Goal: Check status: Check status

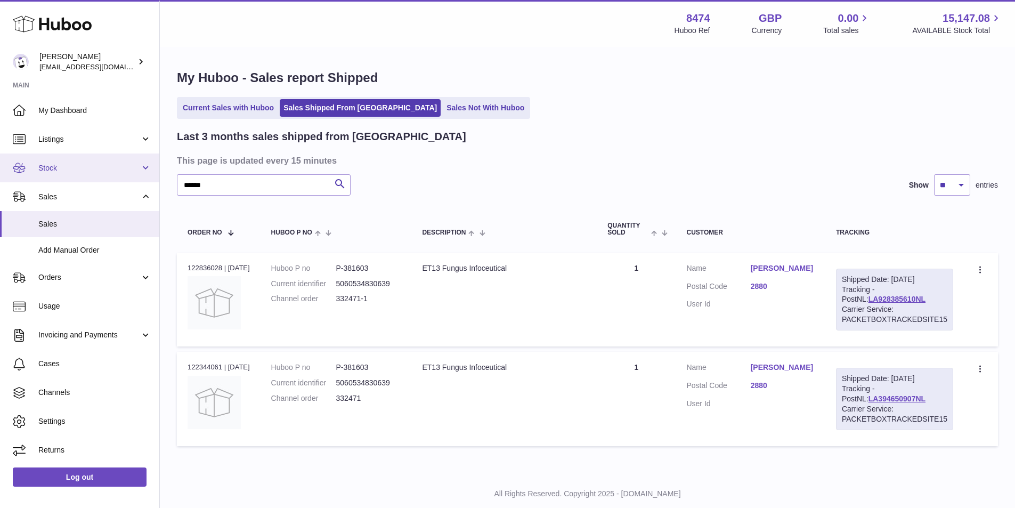
drag, startPoint x: 239, startPoint y: 191, endPoint x: 26, endPoint y: 174, distance: 213.2
click at [28, 178] on div "Huboo [PERSON_NAME] [EMAIL_ADDRESS][DOMAIN_NAME] Main My Dashboard Listings Not…" at bounding box center [507, 267] width 1015 height 535
type input "******"
click at [338, 181] on icon "submit" at bounding box center [339, 183] width 13 height 13
drag, startPoint x: 233, startPoint y: 179, endPoint x: 48, endPoint y: 166, distance: 185.3
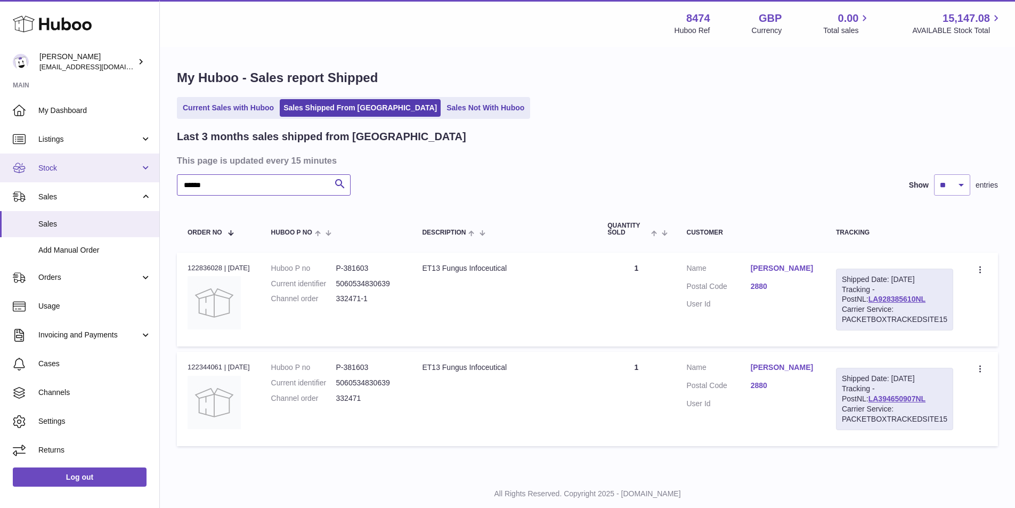
click at [55, 173] on div "Huboo Paul Skinner orders@neshealth.com Main My Dashboard Listings Not with Hub…" at bounding box center [507, 267] width 1015 height 535
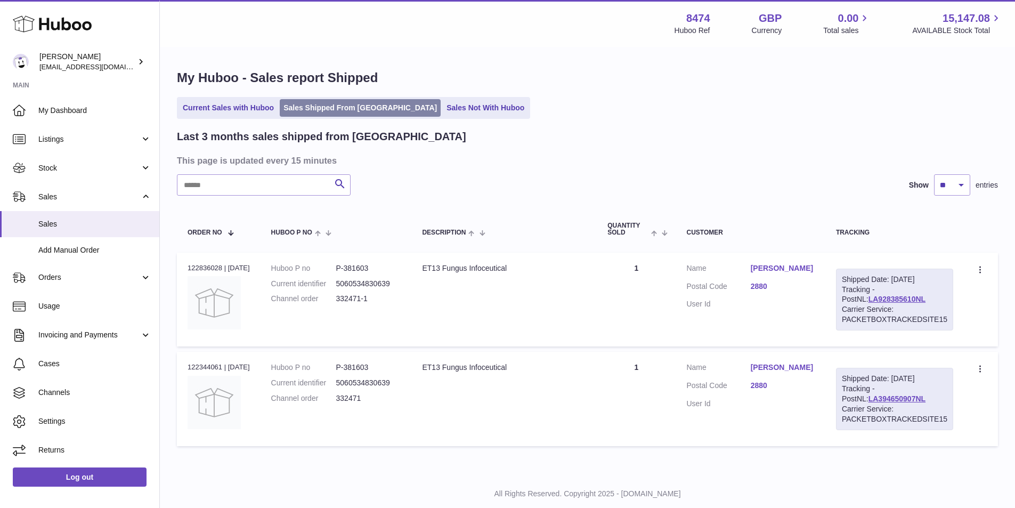
click at [315, 109] on link "Sales Shipped From [GEOGRAPHIC_DATA]" at bounding box center [360, 108] width 161 height 18
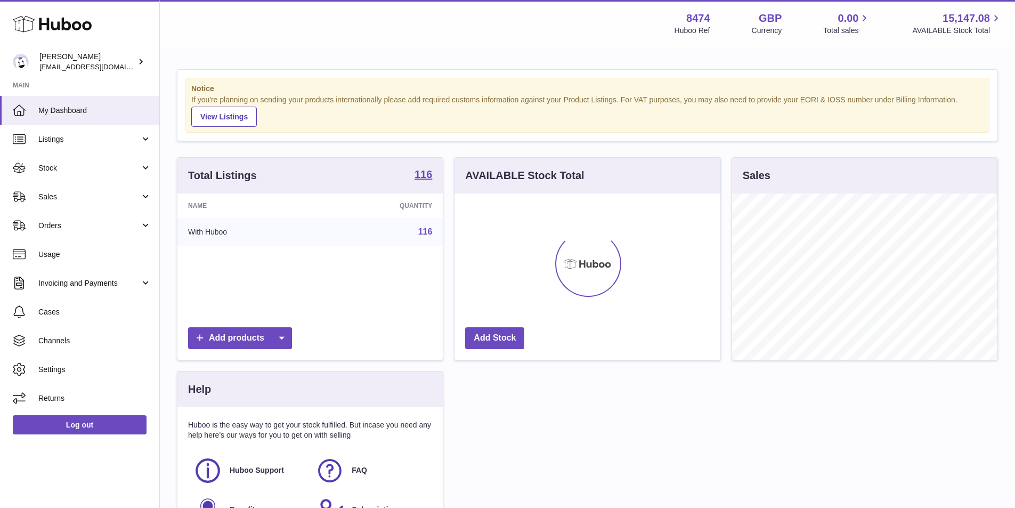
scroll to position [166, 266]
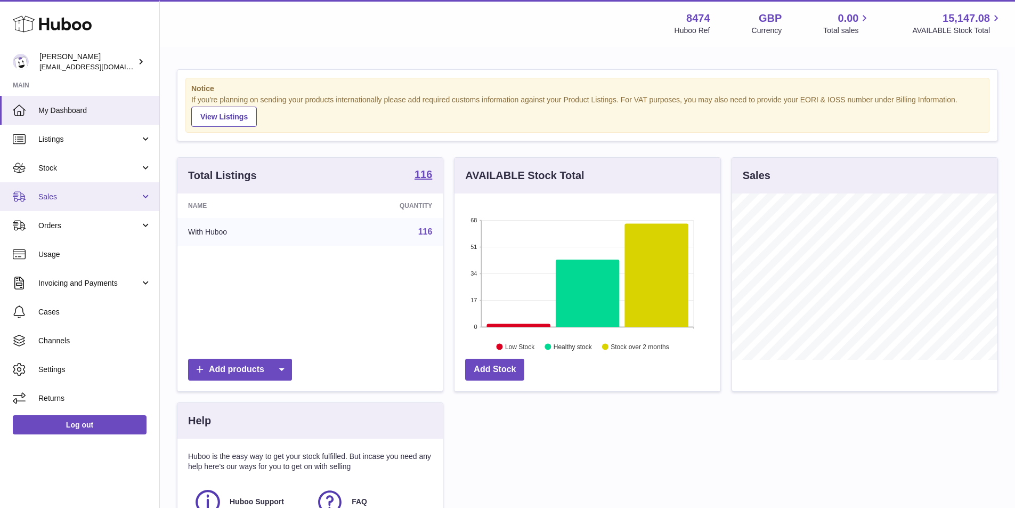
click at [86, 196] on span "Sales" at bounding box center [89, 197] width 102 height 10
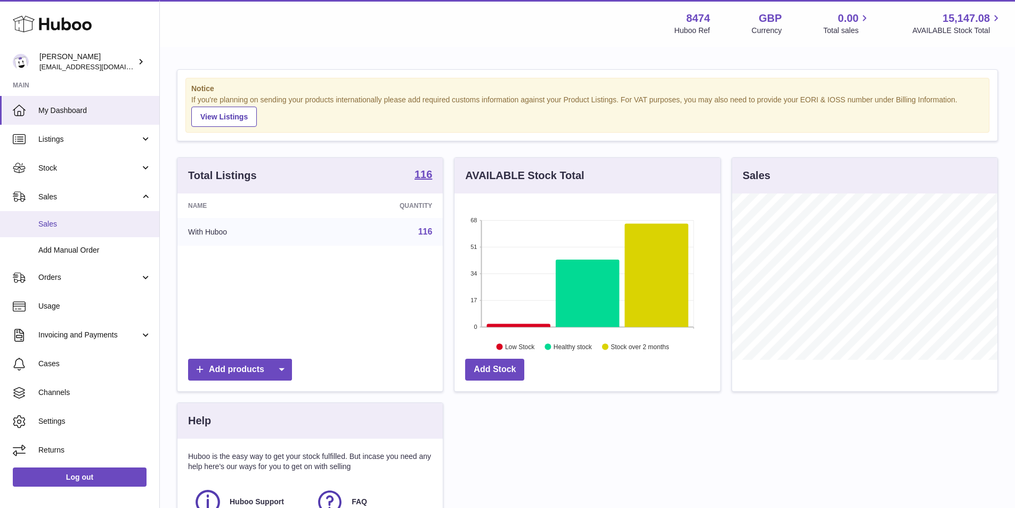
click at [81, 216] on link "Sales" at bounding box center [79, 224] width 159 height 26
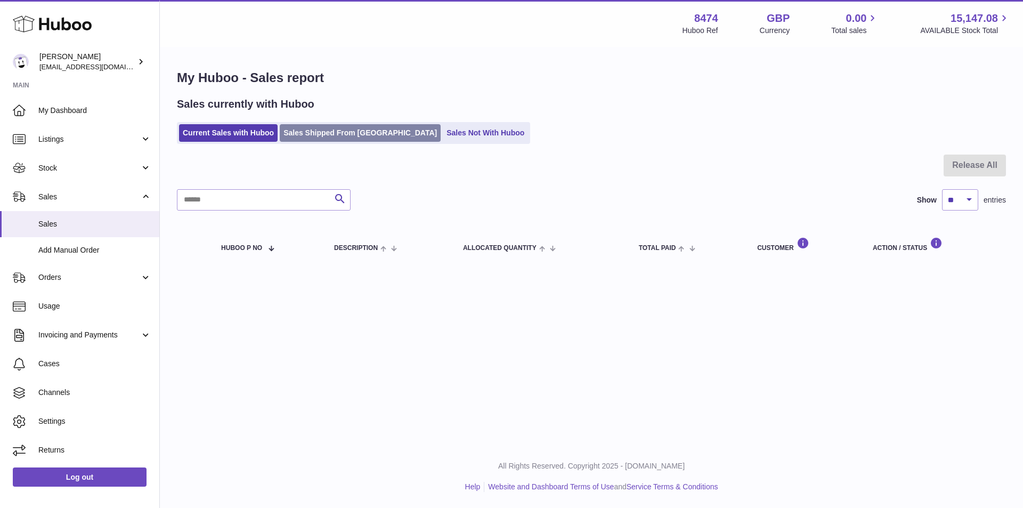
click at [323, 130] on link "Sales Shipped From [GEOGRAPHIC_DATA]" at bounding box center [360, 133] width 161 height 18
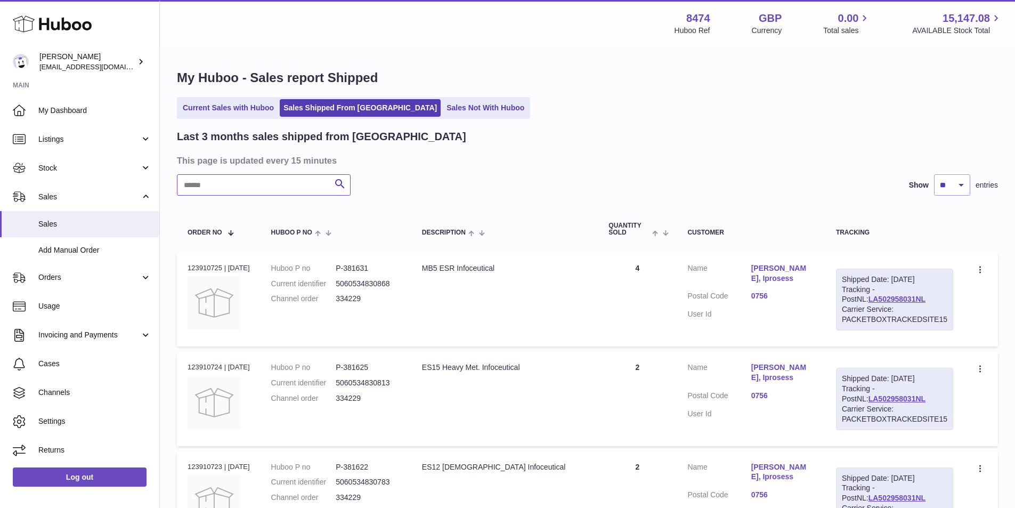
click at [248, 177] on input "text" at bounding box center [264, 184] width 174 height 21
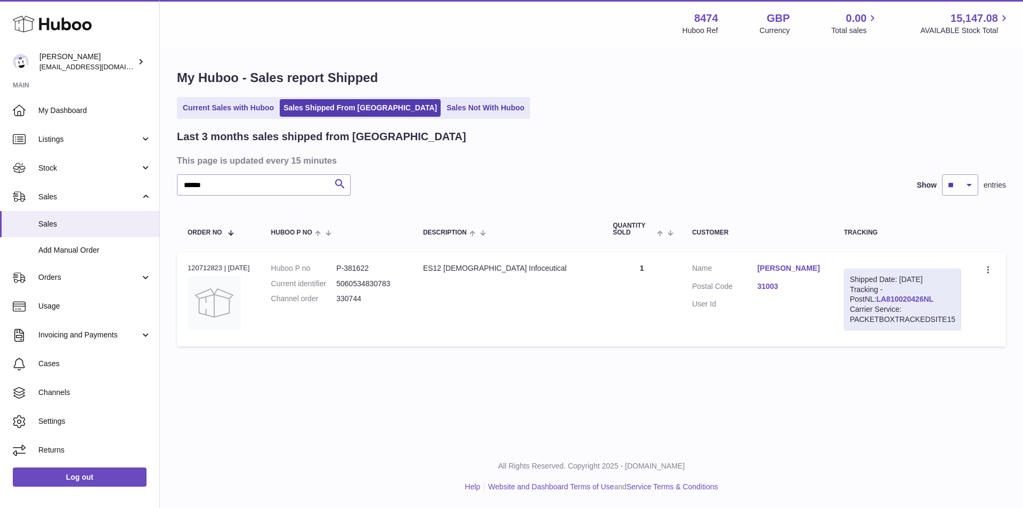
click at [890, 296] on link "LA810020426NL" at bounding box center [904, 299] width 57 height 9
click at [886, 296] on link "LA810020426NL" at bounding box center [904, 299] width 57 height 9
drag, startPoint x: 273, startPoint y: 185, endPoint x: 0, endPoint y: 182, distance: 272.7
click at [0, 182] on div "Huboo Paul Skinner orders@neshealth.com Main My Dashboard Listings Not with Hub…" at bounding box center [511, 254] width 1023 height 508
type input "******"
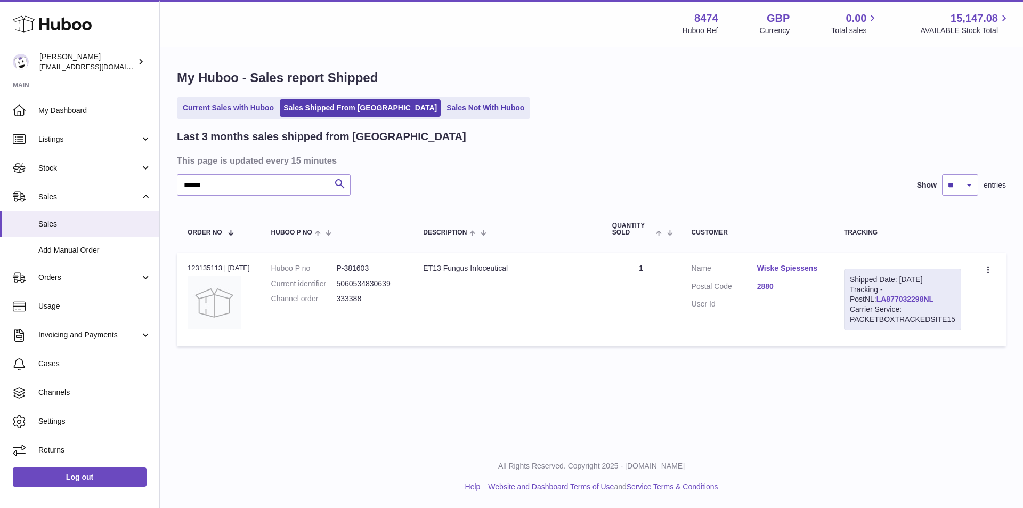
click at [876, 298] on link "LA877032298NL" at bounding box center [904, 299] width 57 height 9
click at [226, 110] on link "Current Sales with Huboo" at bounding box center [228, 108] width 99 height 18
